Goal: Task Accomplishment & Management: Manage account settings

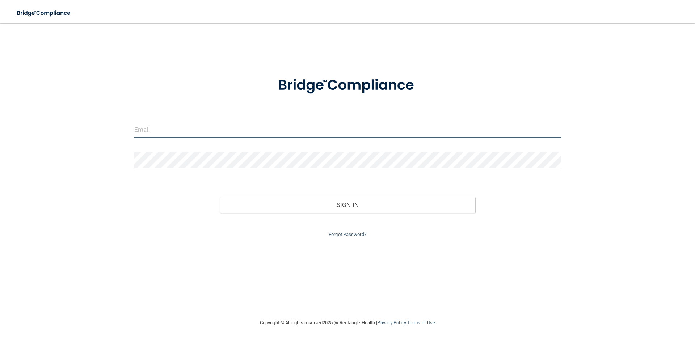
click at [372, 132] on input "email" at bounding box center [347, 130] width 426 height 16
type input "[PERSON_NAME][EMAIL_ADDRESS][PERSON_NAME][DOMAIN_NAME]"
click at [236, 150] on form "[PERSON_NAME][EMAIL_ADDRESS][PERSON_NAME][DOMAIN_NAME] Invalid email/password. …" at bounding box center [347, 153] width 426 height 172
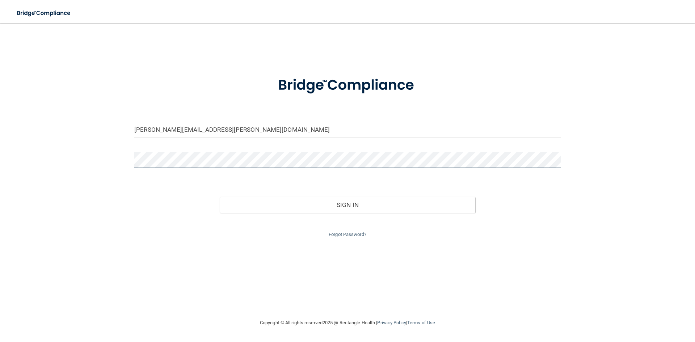
click at [220, 197] on button "Sign In" at bounding box center [348, 205] width 256 height 16
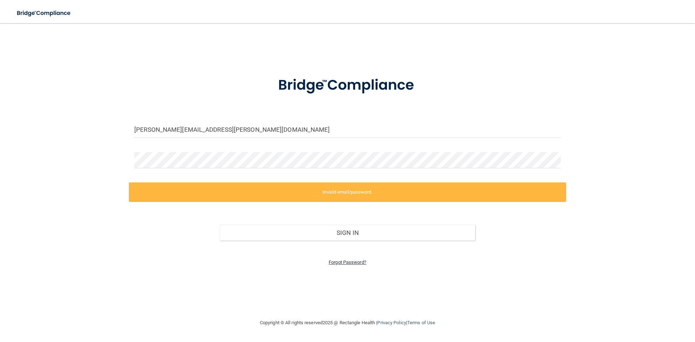
click at [345, 260] on link "Forgot Password?" at bounding box center [348, 262] width 38 height 5
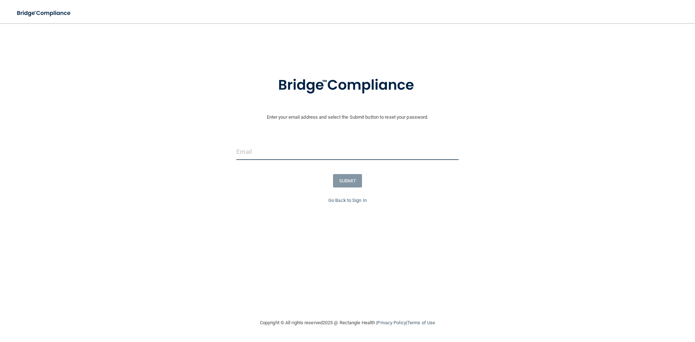
click at [316, 152] on input "email" at bounding box center [347, 152] width 222 height 16
drag, startPoint x: 322, startPoint y: 186, endPoint x: 326, endPoint y: 182, distance: 5.6
click at [325, 185] on div "SUBMIT" at bounding box center [347, 180] width 699 height 13
click at [292, 156] on input "email" at bounding box center [347, 152] width 222 height 16
type input "[PERSON_NAME][EMAIL_ADDRESS][PERSON_NAME][DOMAIN_NAME]"
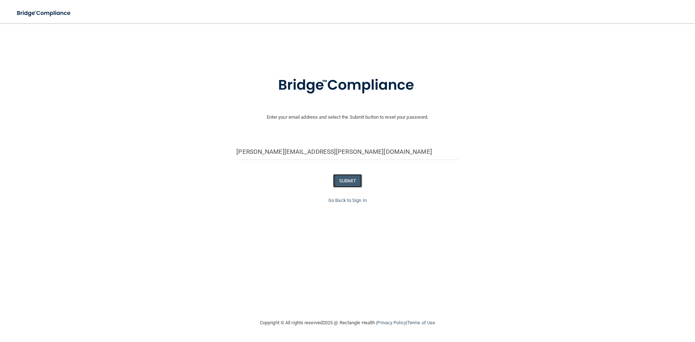
click at [343, 185] on button "SUBMIT" at bounding box center [347, 180] width 29 height 13
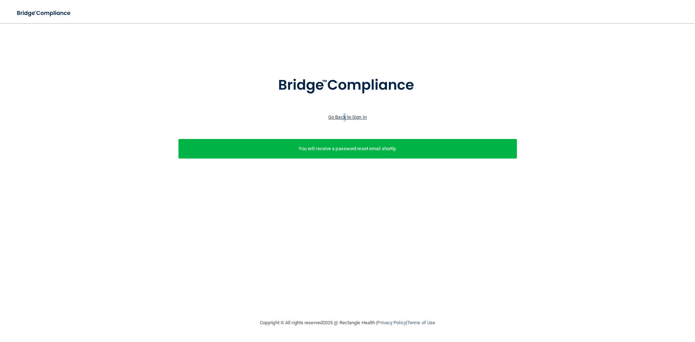
click at [345, 118] on link "Go Back to Sign In" at bounding box center [347, 116] width 38 height 5
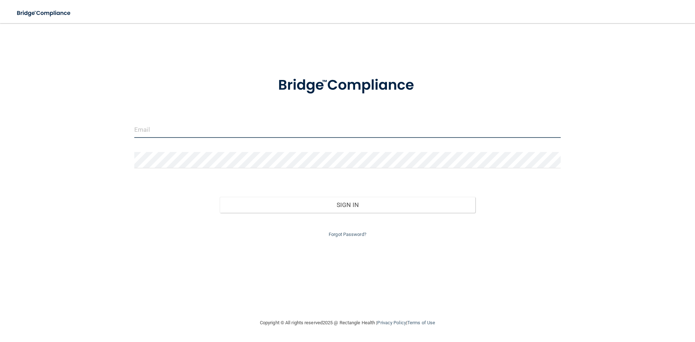
click at [277, 122] on input "email" at bounding box center [347, 130] width 426 height 16
type input "[PERSON_NAME][EMAIL_ADDRESS][PERSON_NAME][DOMAIN_NAME]"
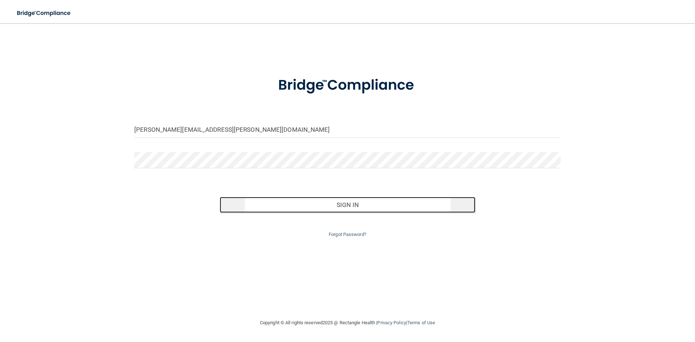
click at [340, 207] on button "Sign In" at bounding box center [348, 205] width 256 height 16
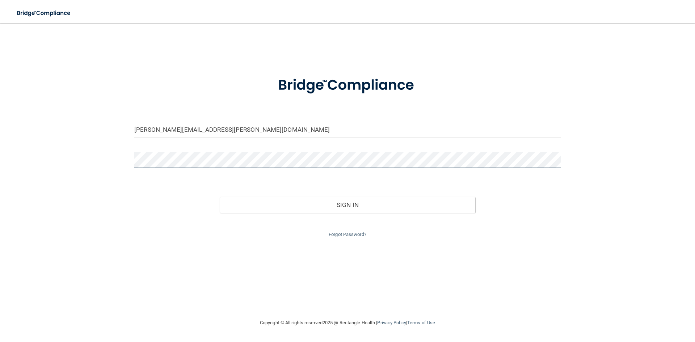
click at [220, 197] on button "Sign In" at bounding box center [348, 205] width 256 height 16
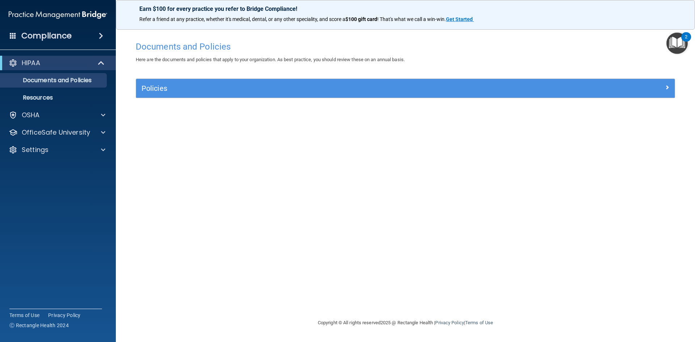
click at [614, 193] on div "Documents and Policies Here are the documents and policies that apply to your o…" at bounding box center [405, 178] width 550 height 281
click at [29, 63] on p "HIPAA" at bounding box center [31, 63] width 18 height 9
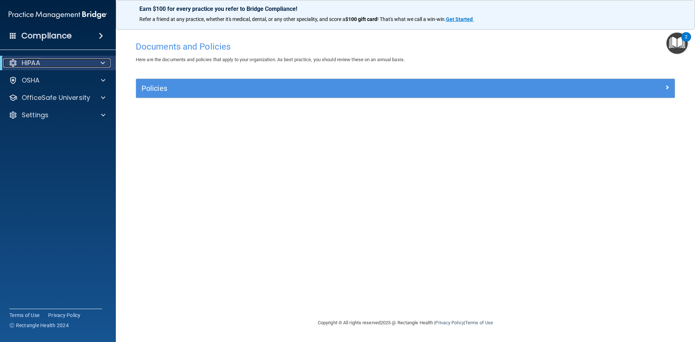
click at [56, 67] on div "HIPAA" at bounding box center [47, 63] width 89 height 9
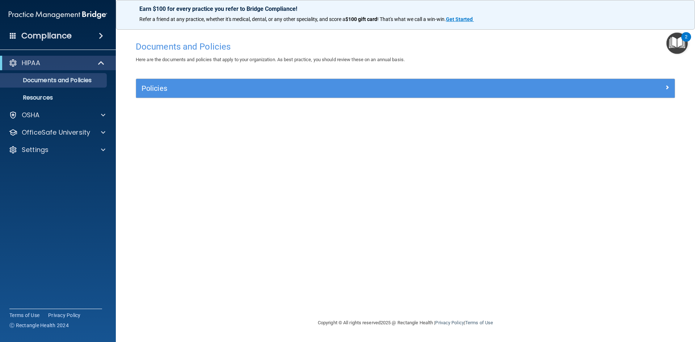
click at [646, 156] on div "Documents and Policies Here are the documents and policies that apply to your o…" at bounding box center [405, 178] width 550 height 281
